Goal: Register for event/course

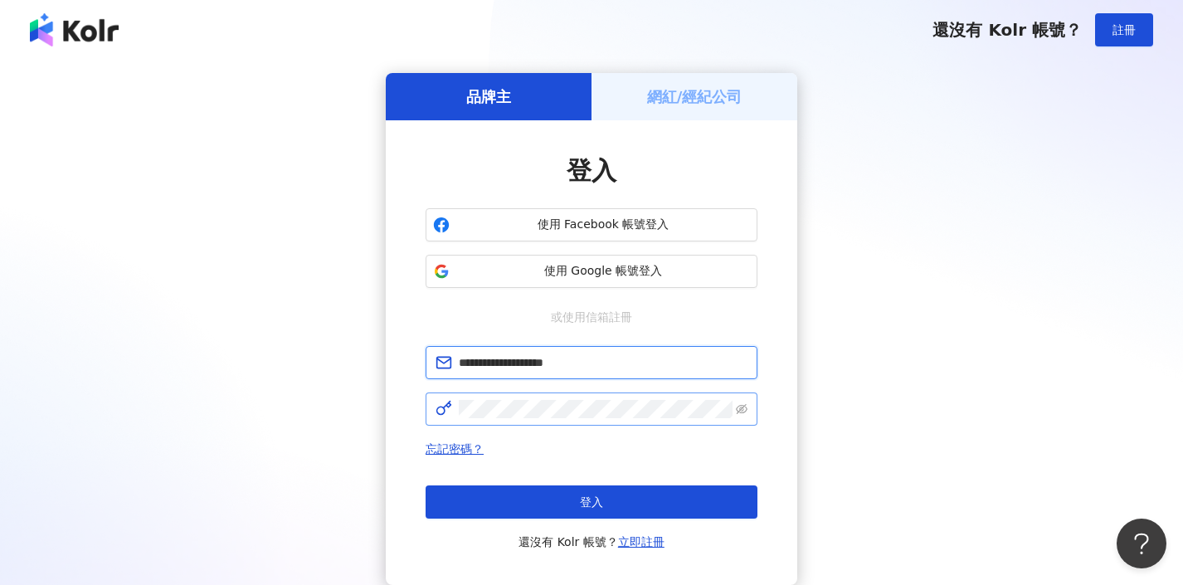
type input "**********"
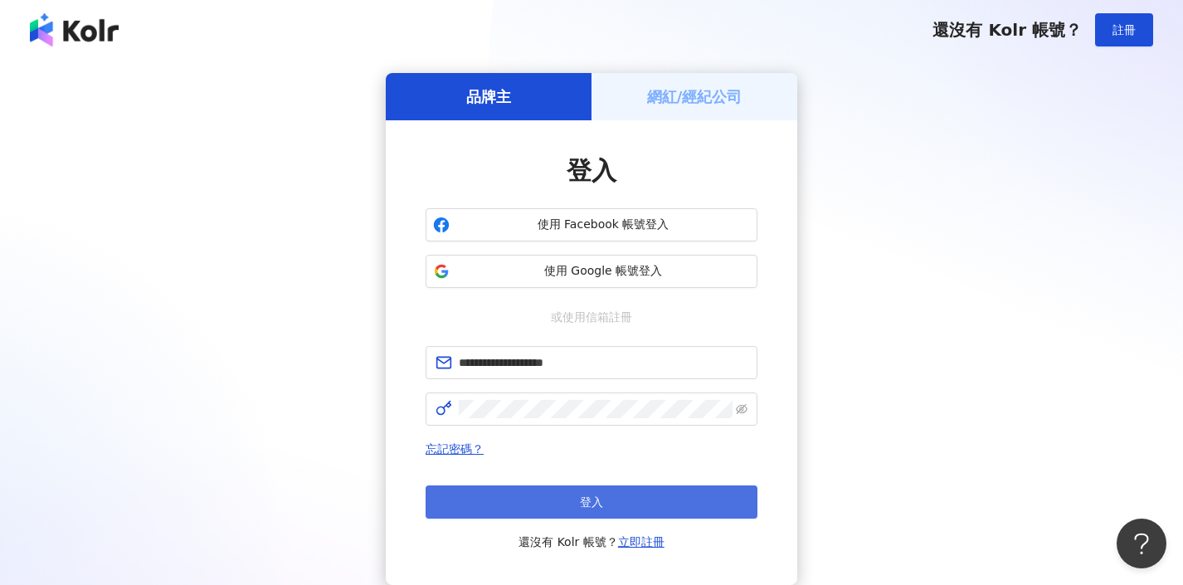
click at [603, 498] on button "登入" at bounding box center [591, 501] width 332 height 33
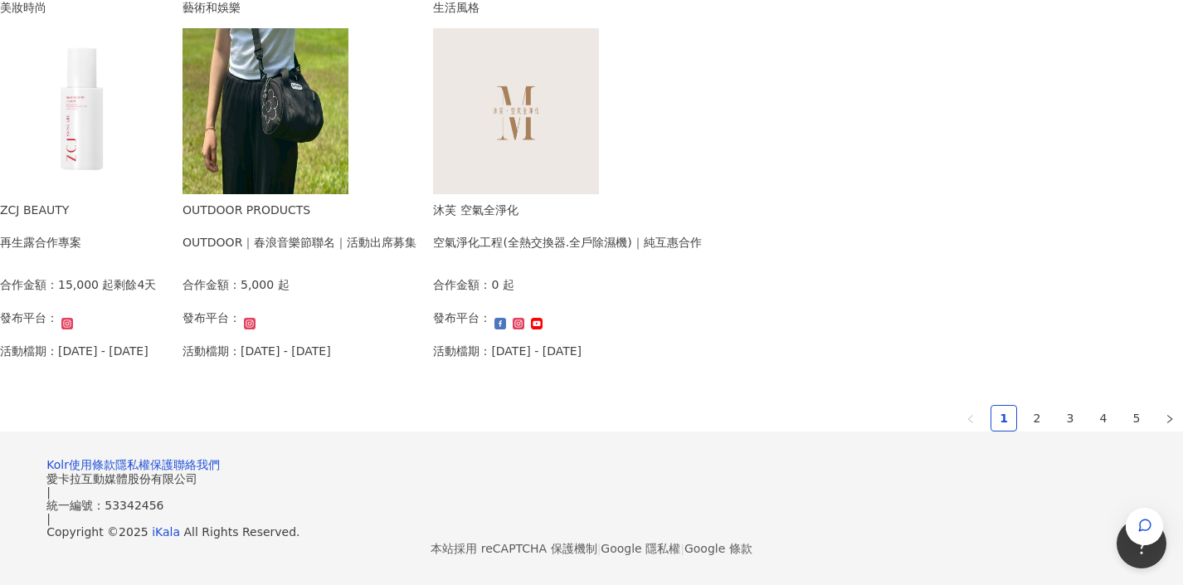
scroll to position [1135, 0]
click at [1024, 406] on link "2" at bounding box center [1036, 418] width 25 height 25
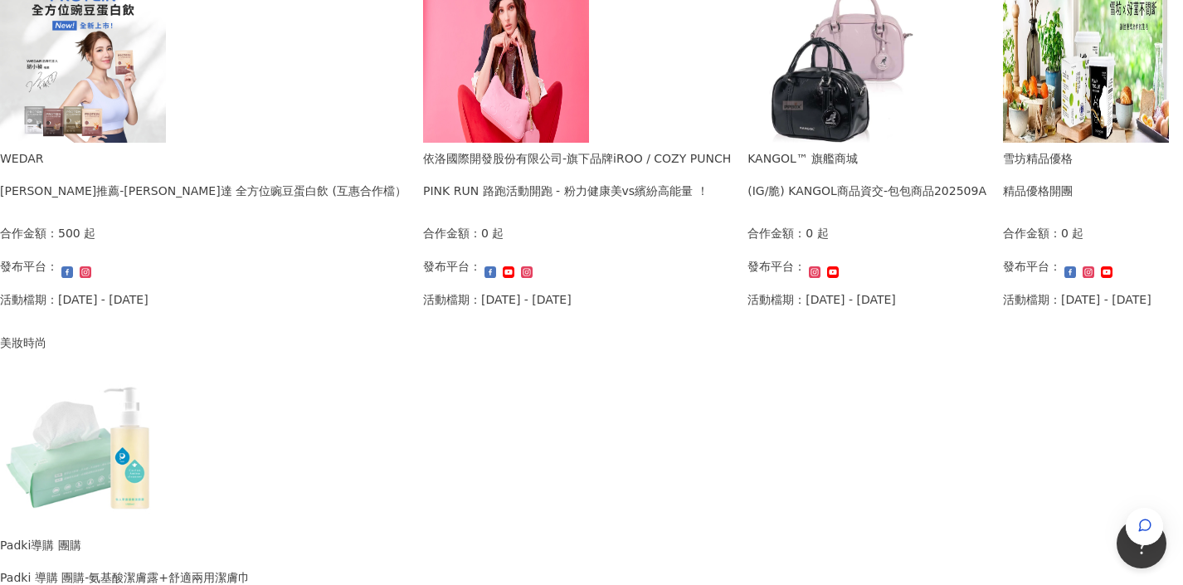
scroll to position [1193, 0]
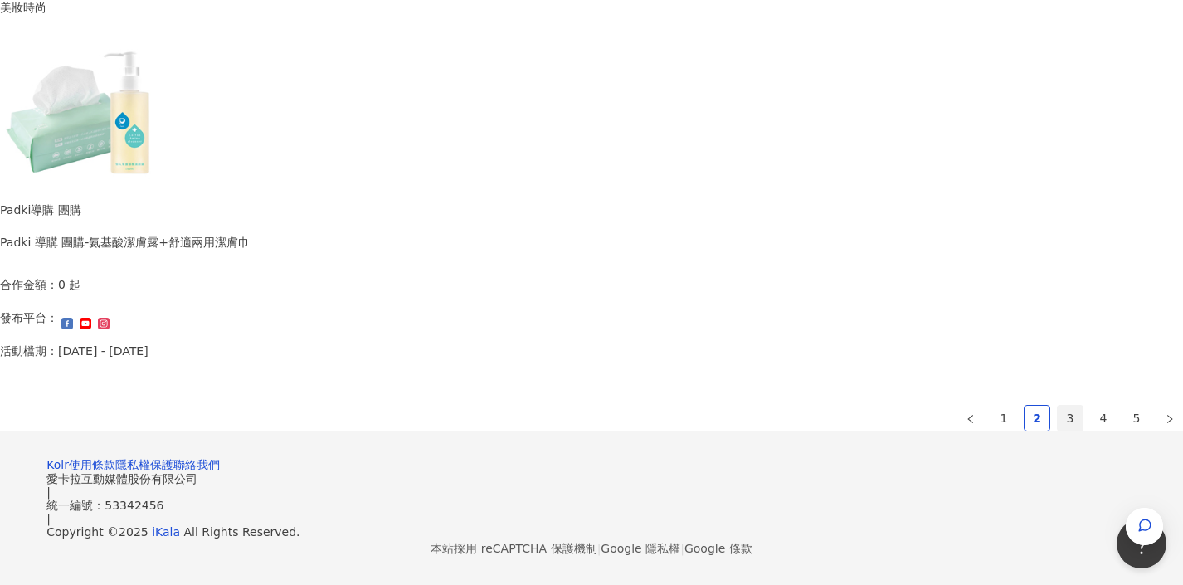
click at [1058, 406] on link "3" at bounding box center [1070, 418] width 25 height 25
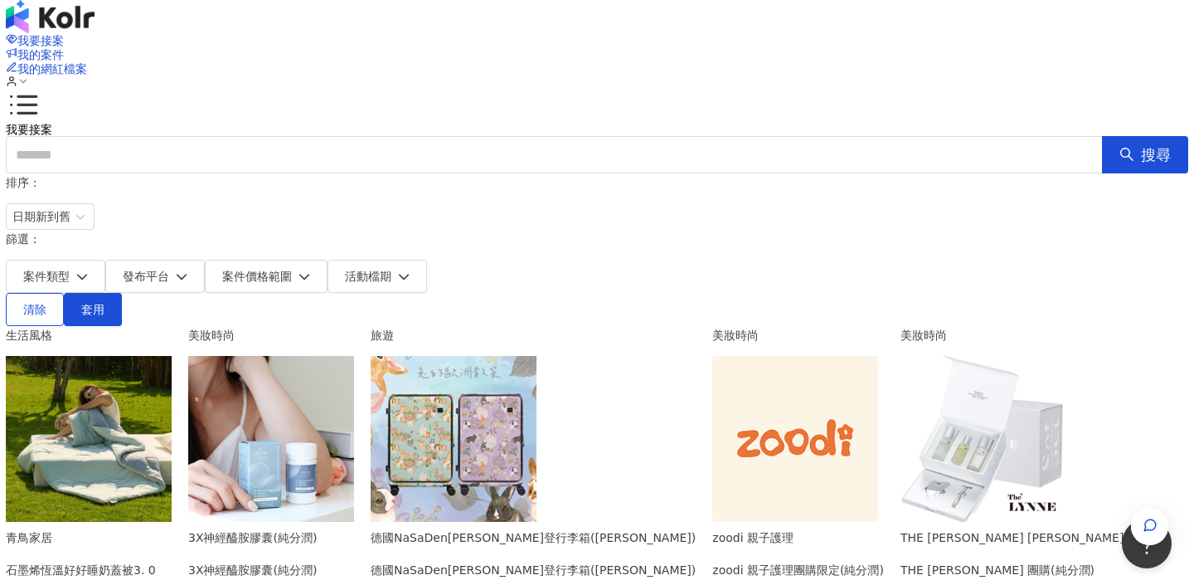
scroll to position [357, 0]
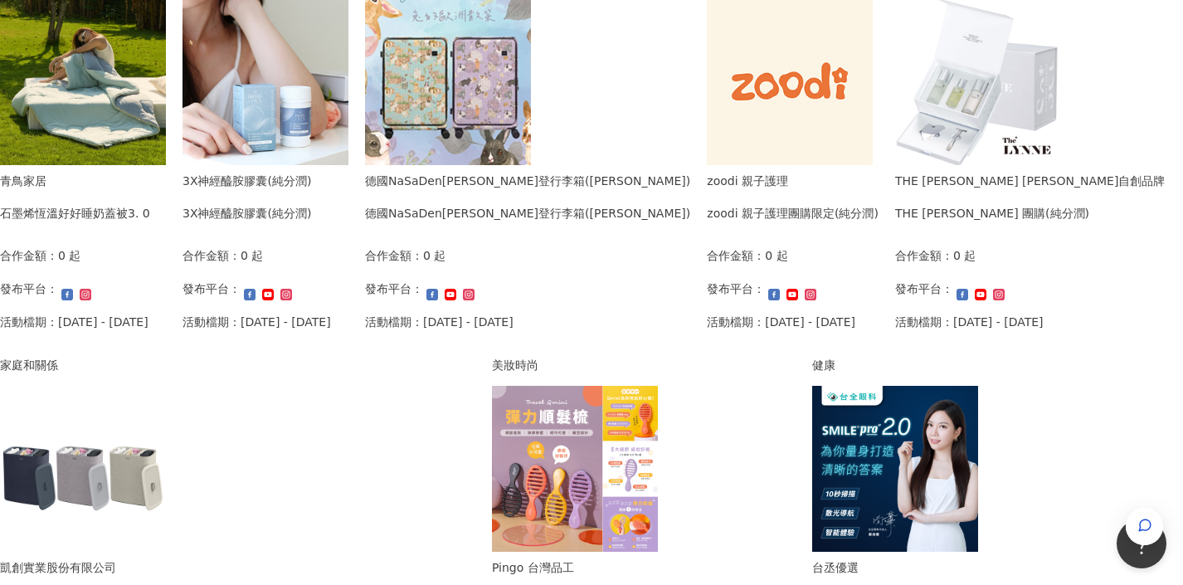
click at [150, 255] on div "合作金額： 0 起 發布平台： 活動檔期：[DATE] - [DATE]" at bounding box center [75, 294] width 150 height 96
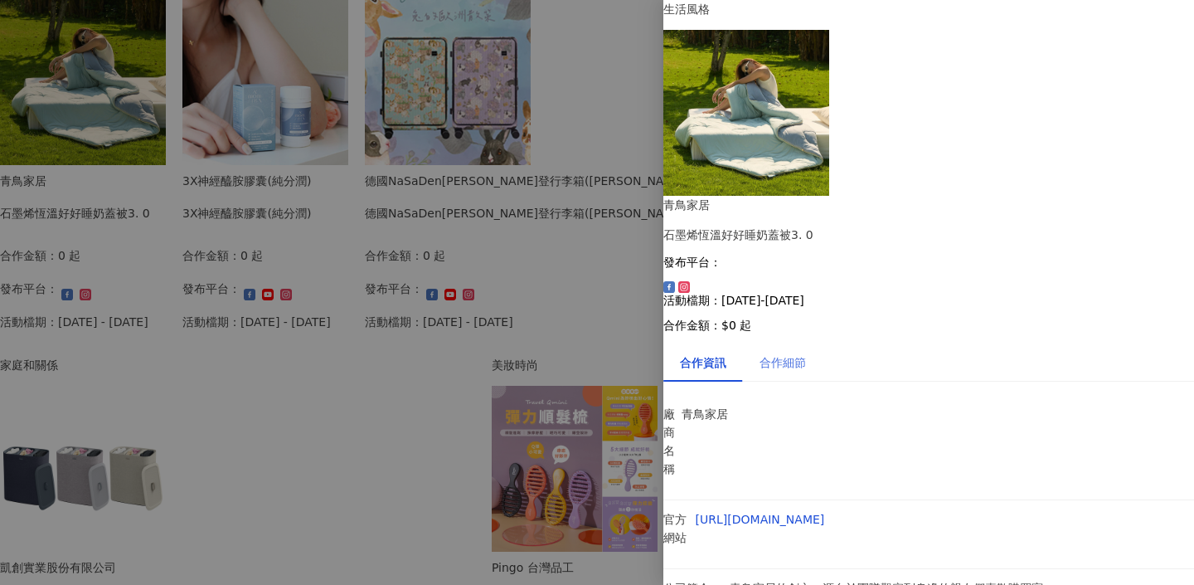
click at [805, 343] on div "合作細節" at bounding box center [783, 362] width 80 height 38
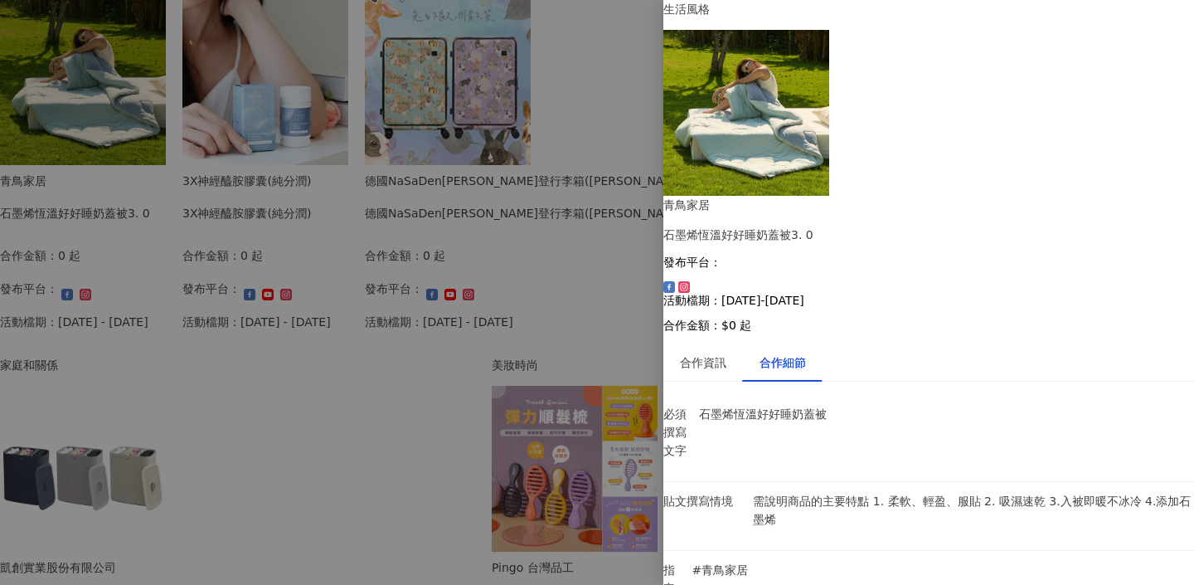
scroll to position [24, 0]
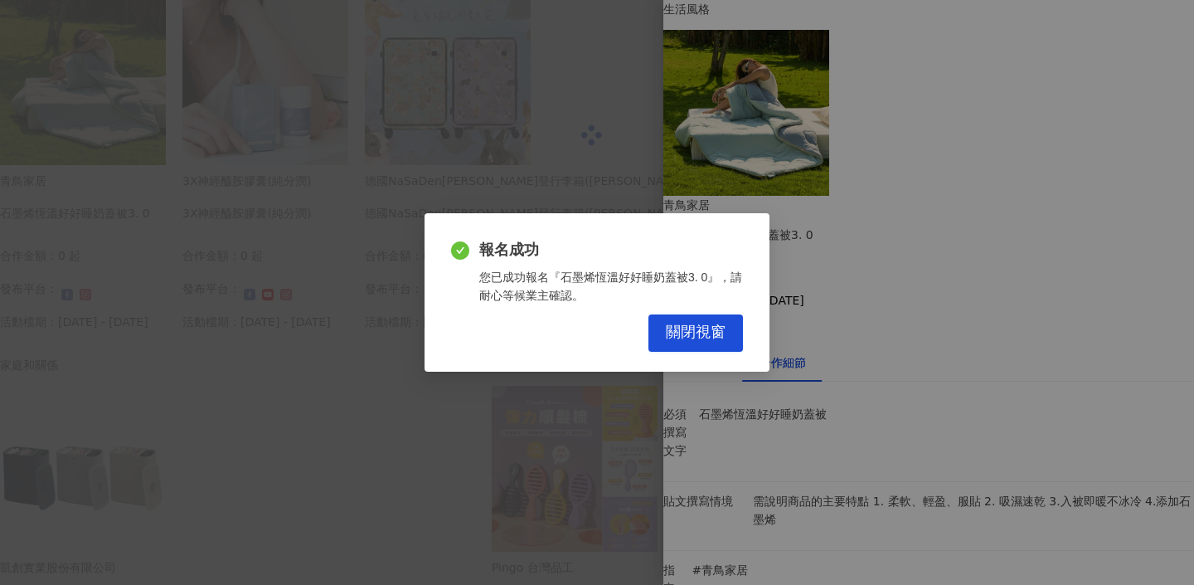
click at [747, 348] on div "報名成功 您已成功報名『石墨烯恆溫好好睡奶蓋被3. 0』，請耐心等候業主確認。 關閉視窗" at bounding box center [597, 292] width 345 height 158
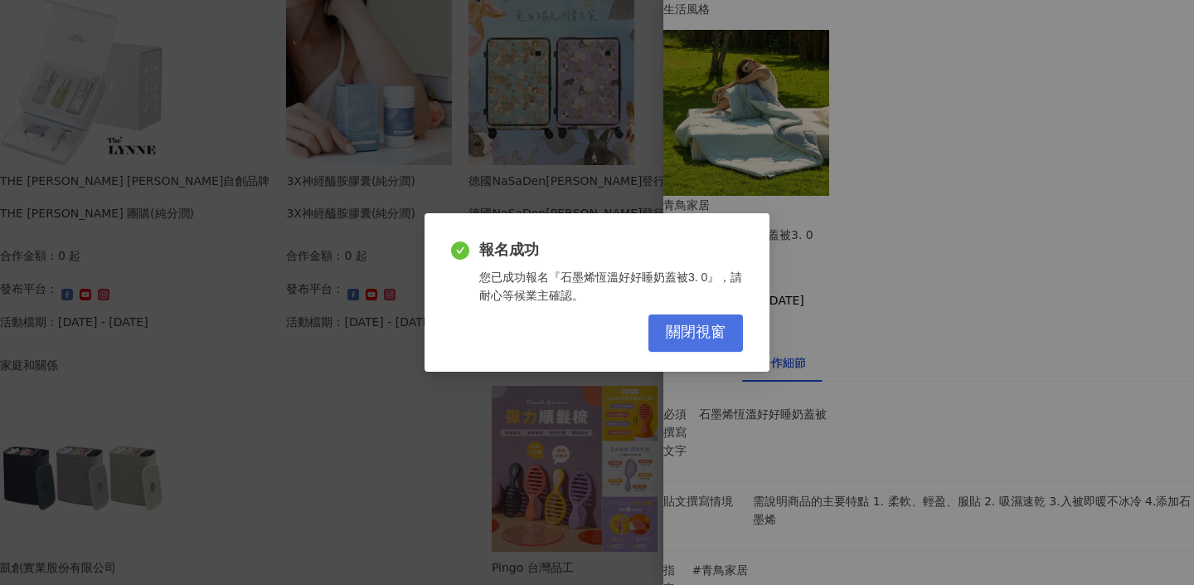
click at [718, 338] on span "關閉視窗" at bounding box center [696, 332] width 60 height 18
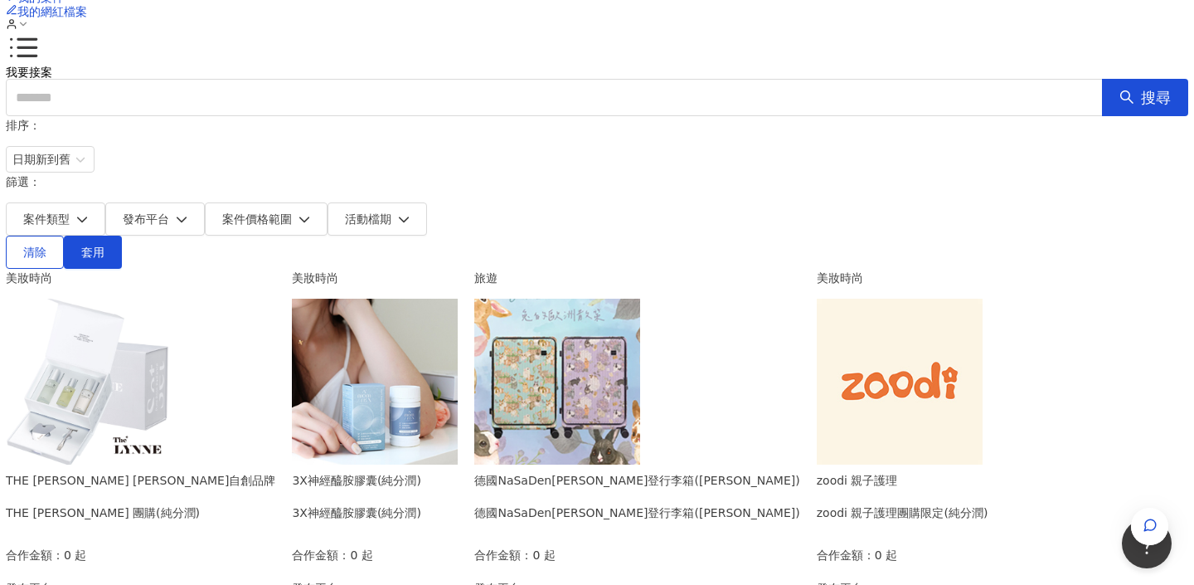
scroll to position [304, 0]
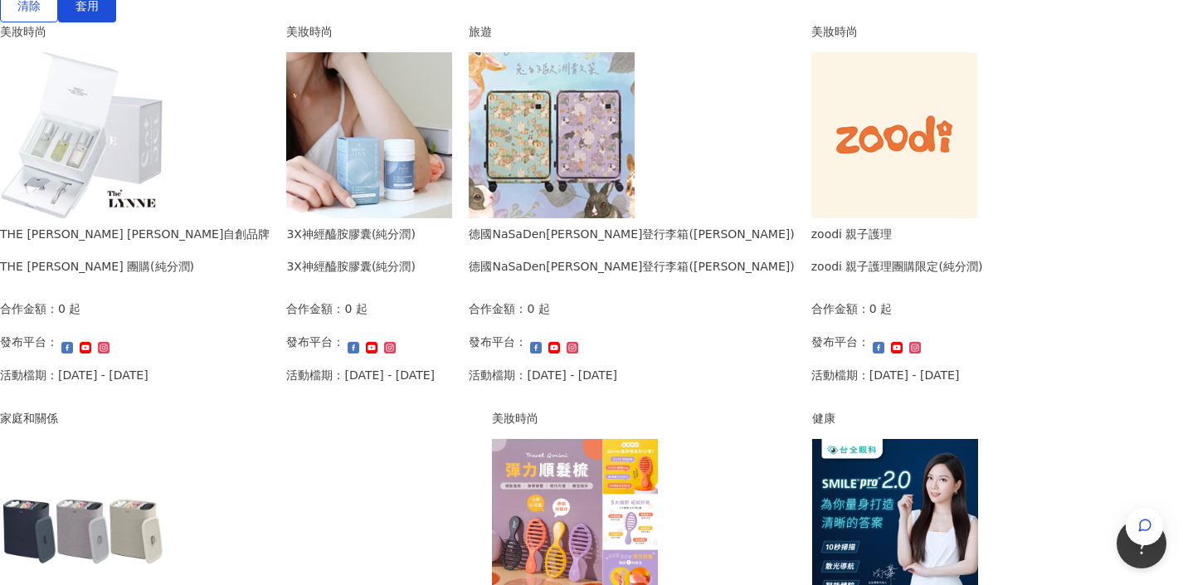
click at [617, 306] on div "合作金額： 0 起 發布平台： 活動檔期：[DATE] - [DATE]" at bounding box center [543, 347] width 148 height 96
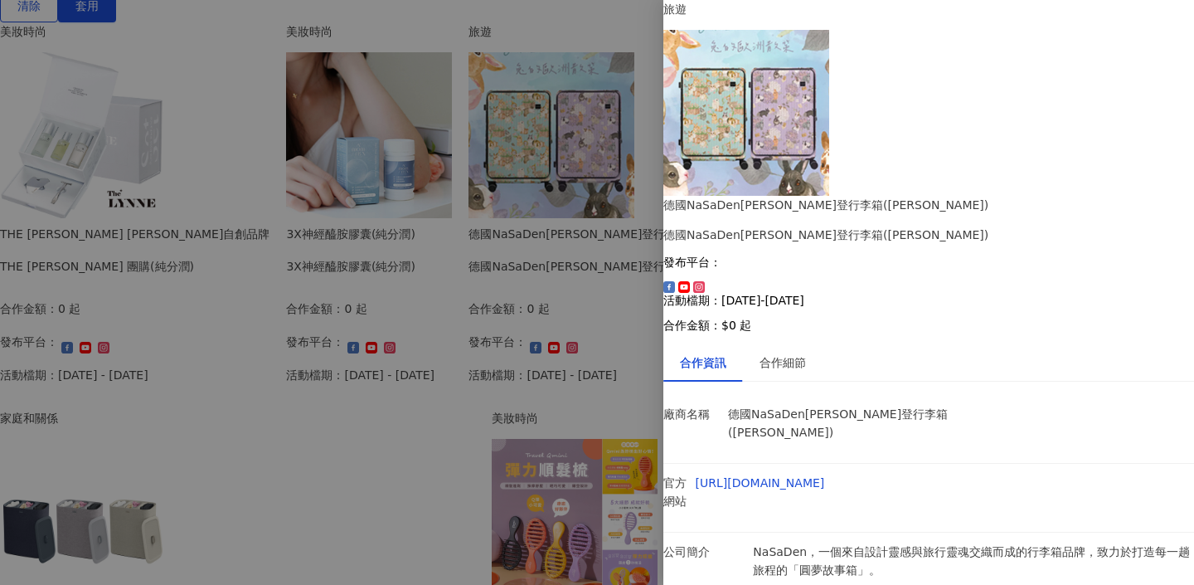
click at [544, 394] on div at bounding box center [597, 292] width 1194 height 585
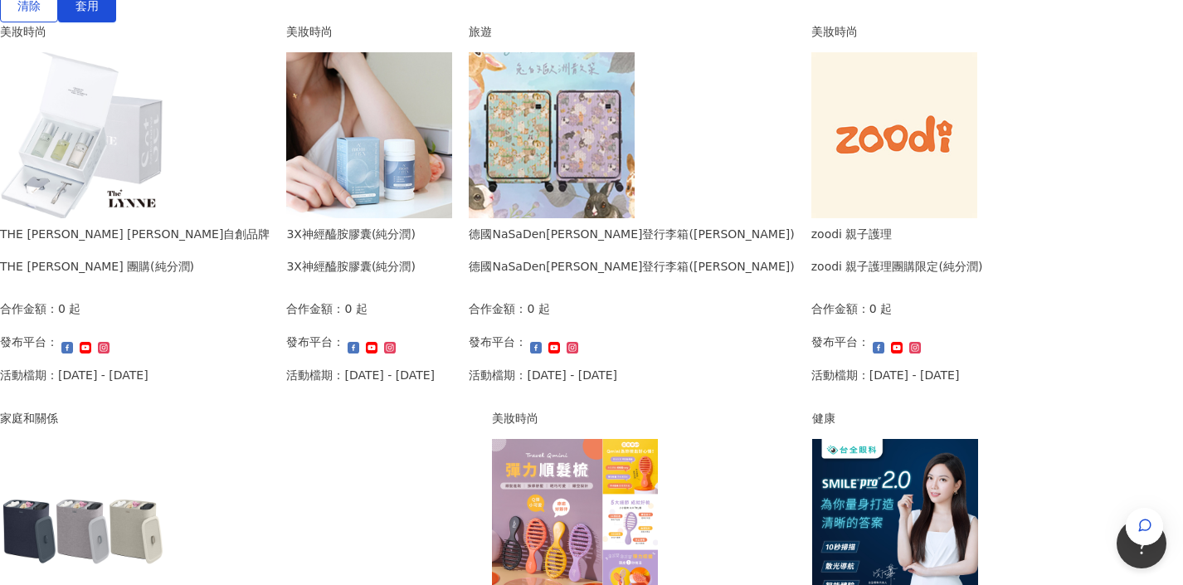
click at [166, 465] on img at bounding box center [83, 522] width 166 height 166
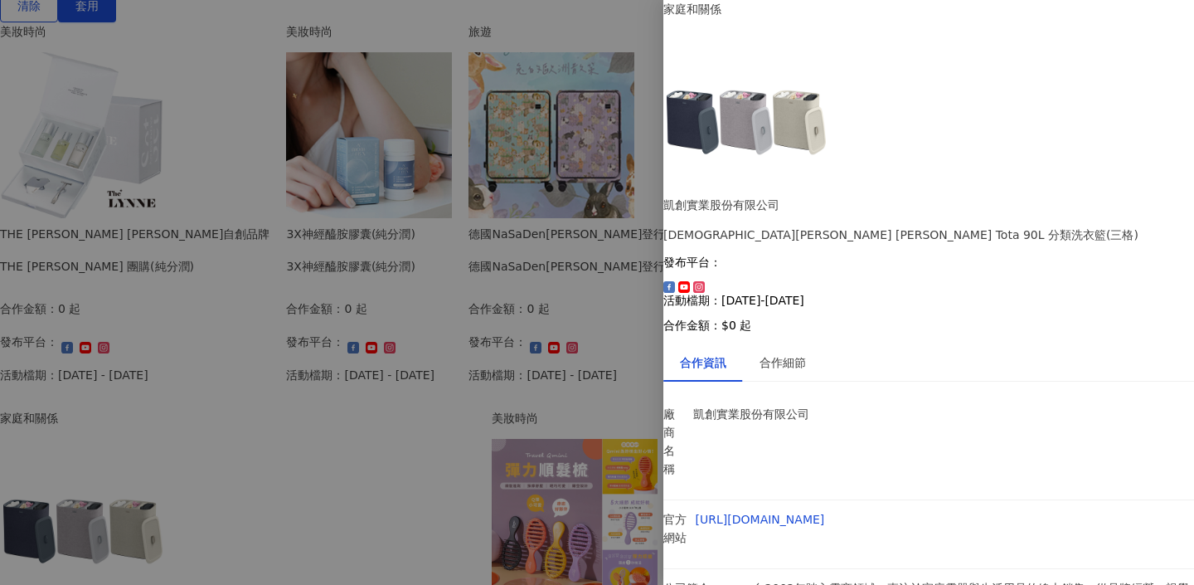
scroll to position [42, 0]
click at [800, 343] on div "合作細節" at bounding box center [783, 362] width 80 height 38
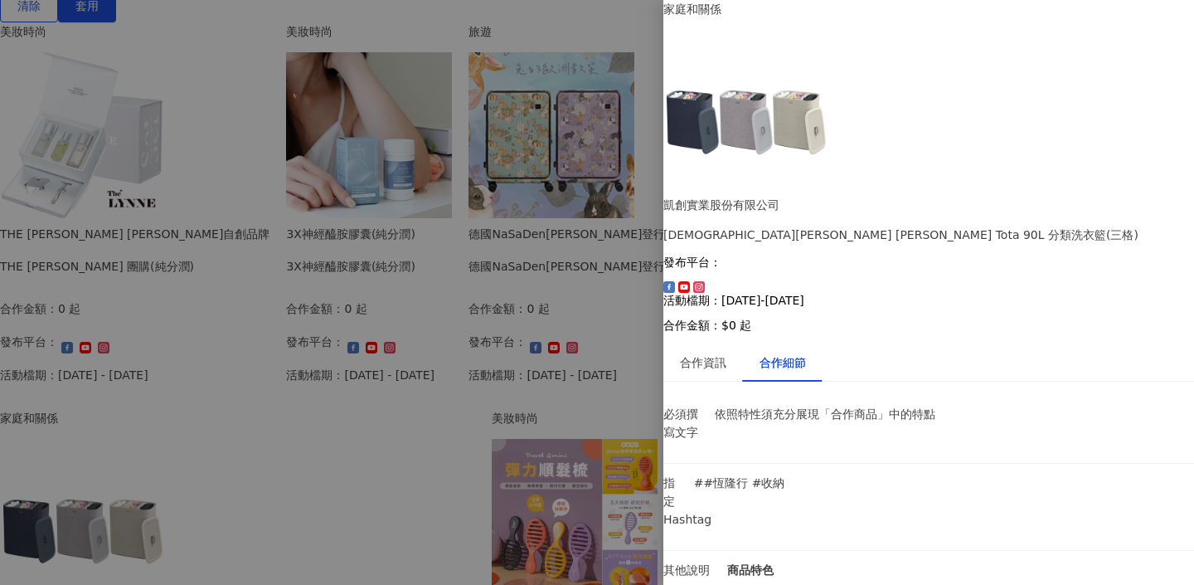
scroll to position [165, 0]
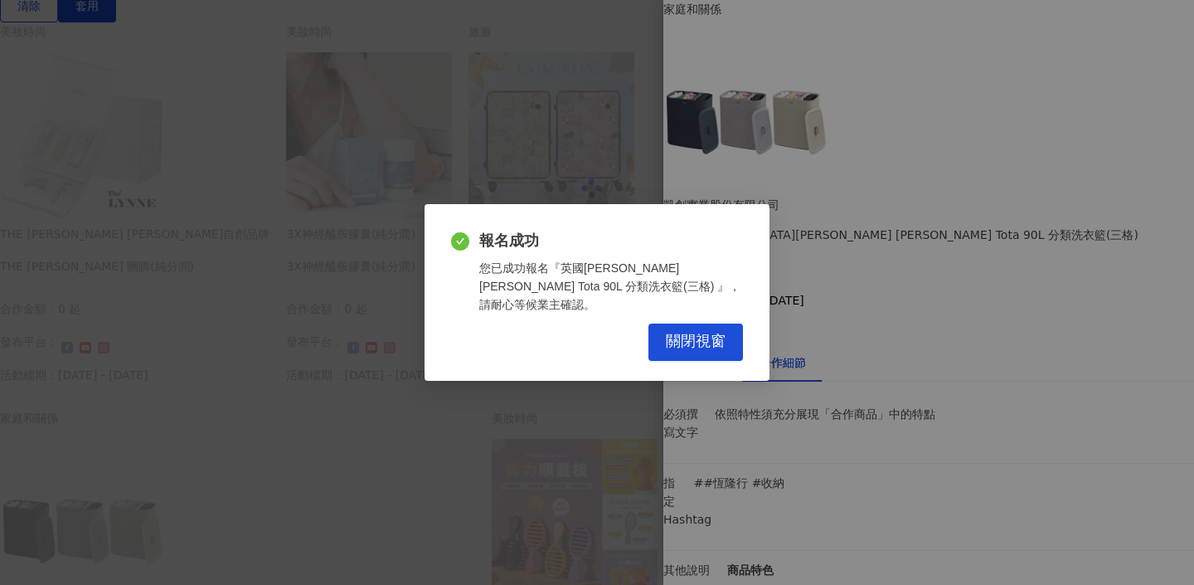
click at [681, 355] on div "報名成功 您已成功報名『英國[PERSON_NAME] [PERSON_NAME] Tota 90L 分類洗衣籃(三格) 』，請耐心等候業主確認。 關閉視窗" at bounding box center [597, 292] width 345 height 176
click at [682, 350] on button "關閉視窗" at bounding box center [696, 341] width 95 height 37
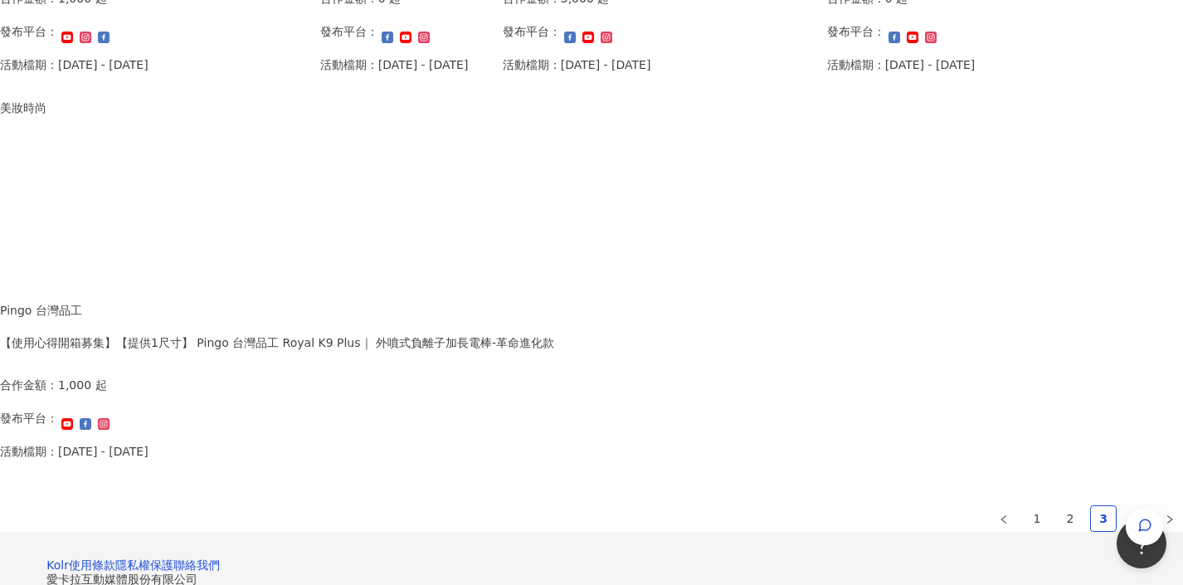
scroll to position [1123, 0]
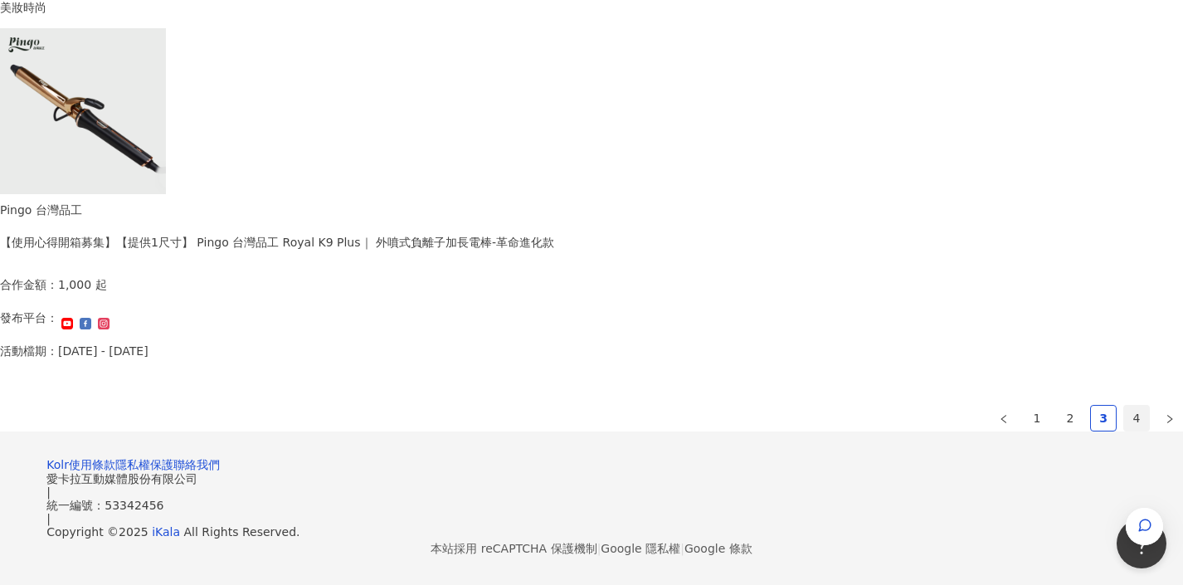
click at [1124, 406] on link "4" at bounding box center [1136, 418] width 25 height 25
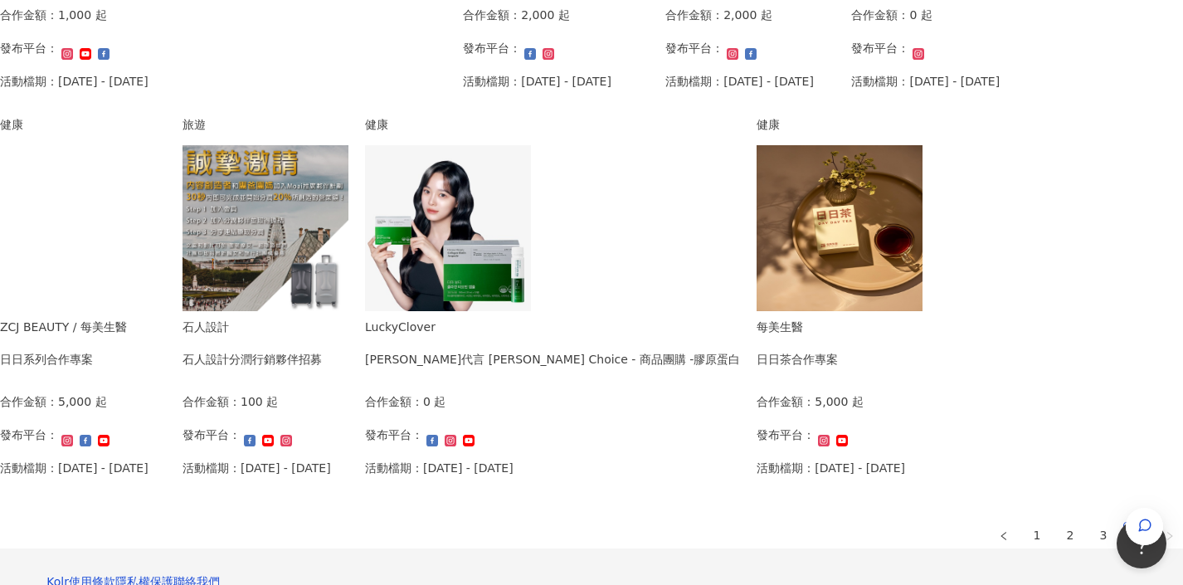
scroll to position [565, 0]
